Goal: Navigation & Orientation: Find specific page/section

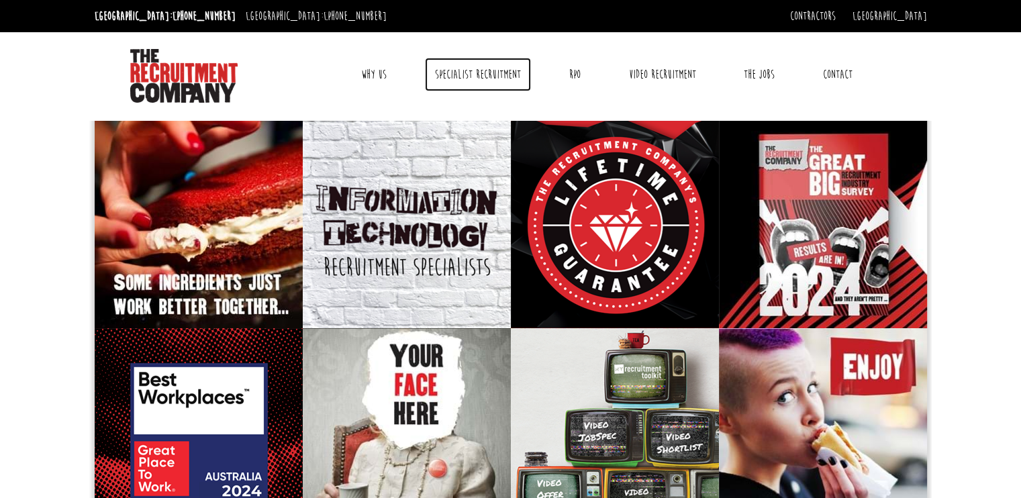
click at [482, 72] on link "Specialist Recruitment" at bounding box center [478, 75] width 106 height 34
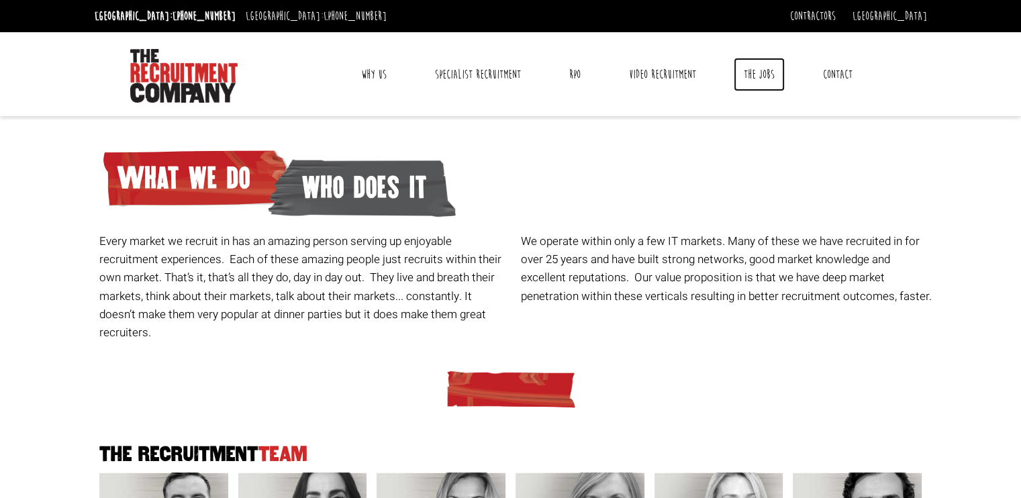
click at [759, 61] on link "The Jobs" at bounding box center [759, 75] width 51 height 34
